Goal: Browse casually

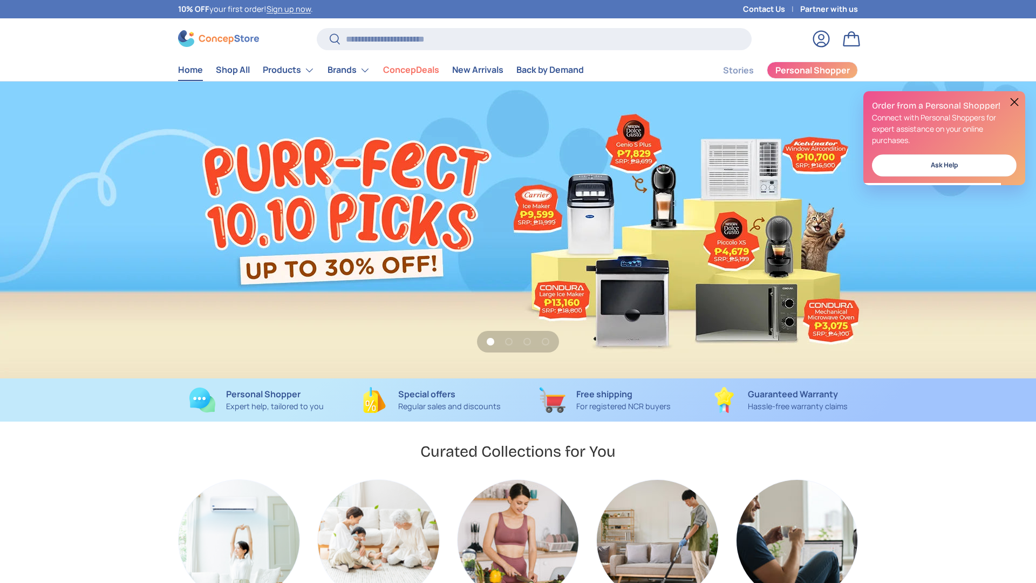
scroll to position [0, 1036]
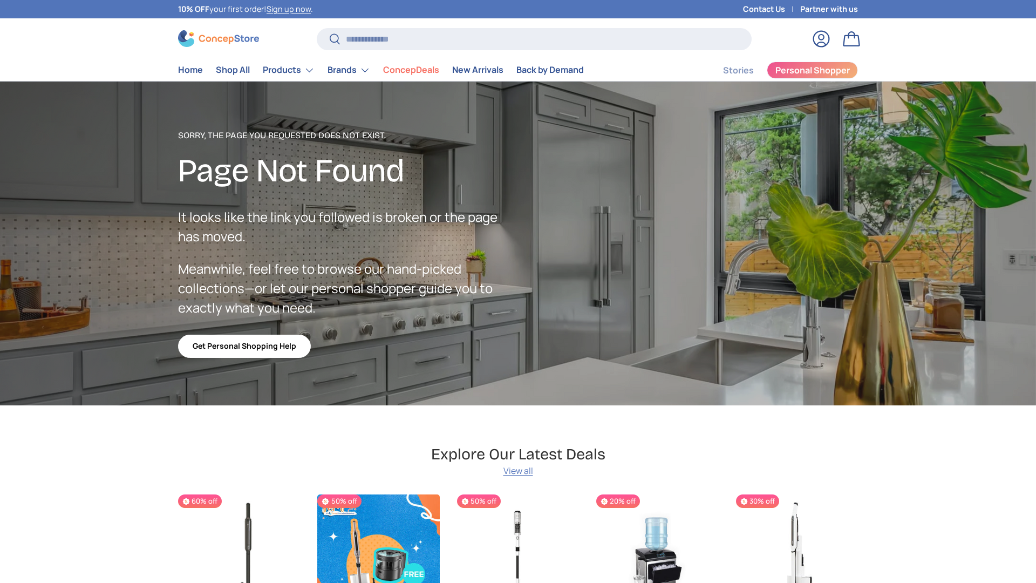
scroll to position [1876, 4412]
